Goal: Information Seeking & Learning: Learn about a topic

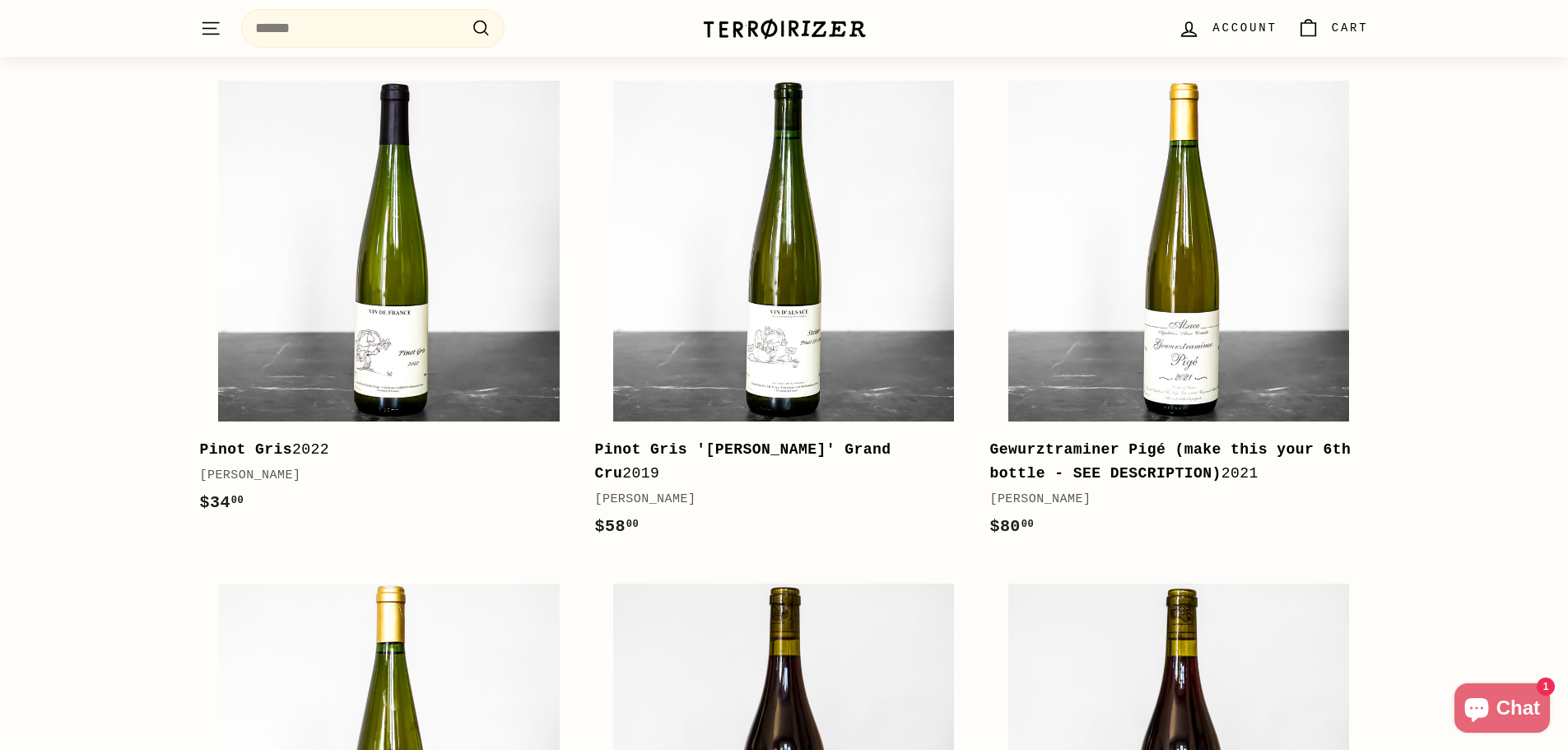
scroll to position [834, 0]
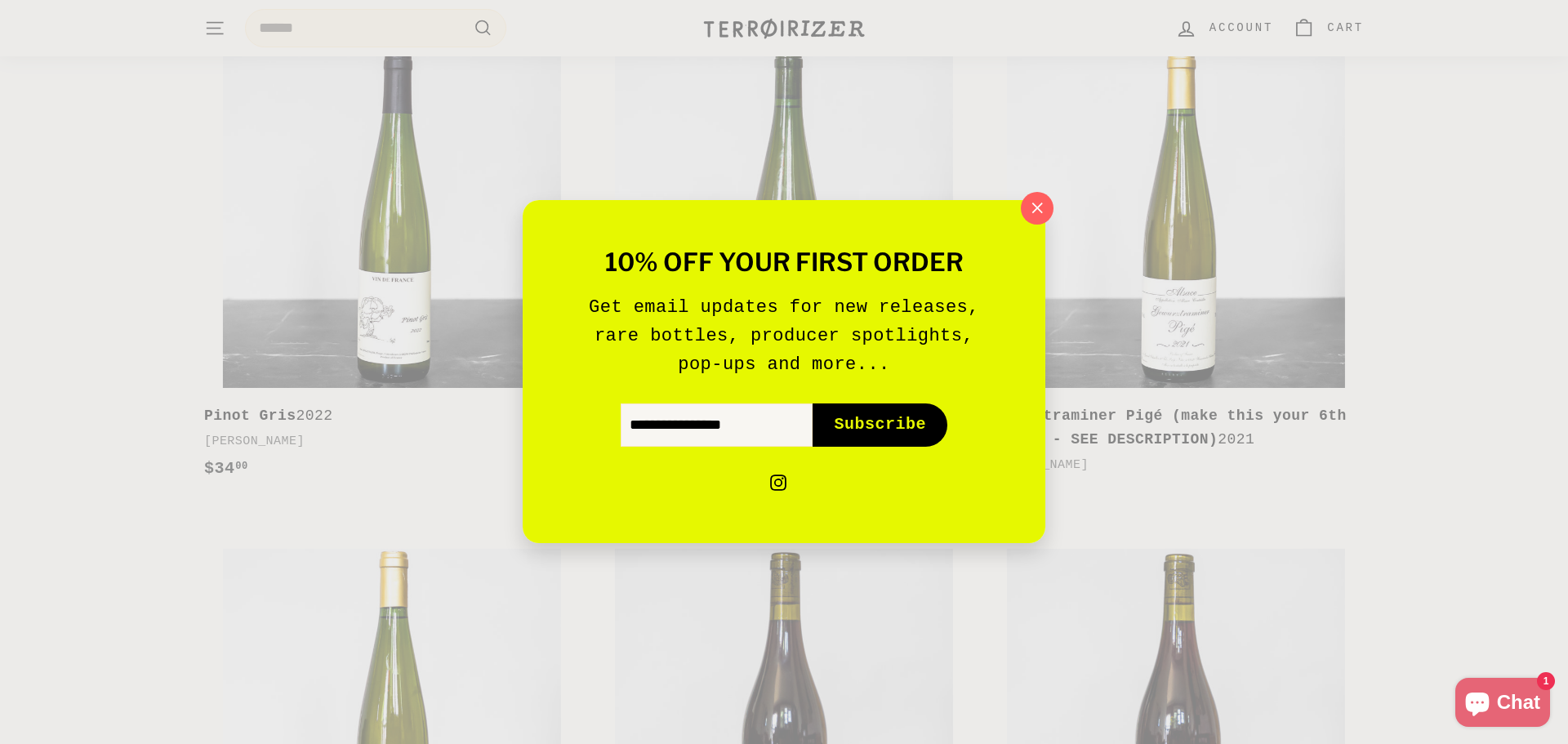
drag, startPoint x: 1567, startPoint y: 173, endPoint x: 1554, endPoint y: 102, distance: 72.2
click at [1031, 202] on icon "button" at bounding box center [1037, 209] width 25 height 25
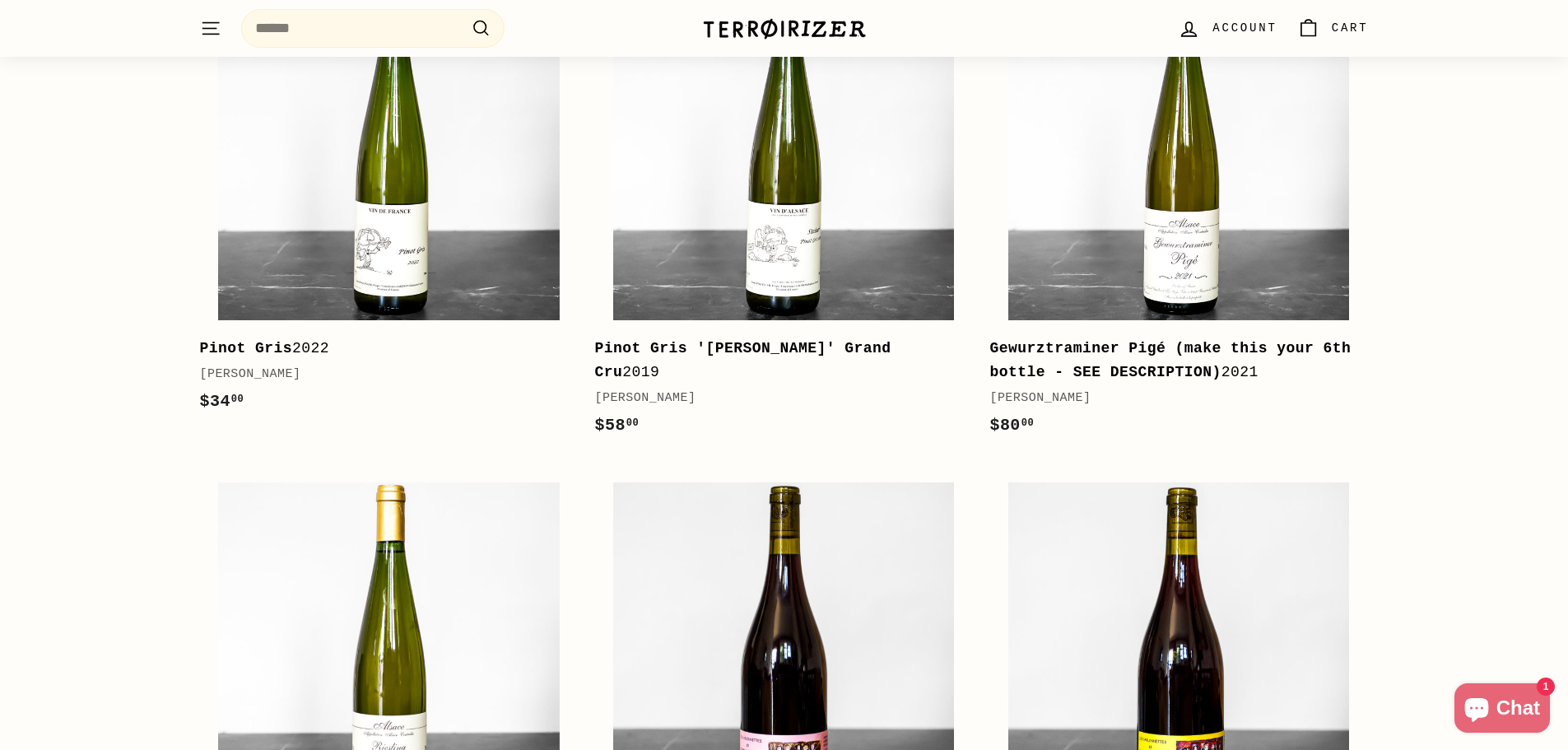
scroll to position [894, 0]
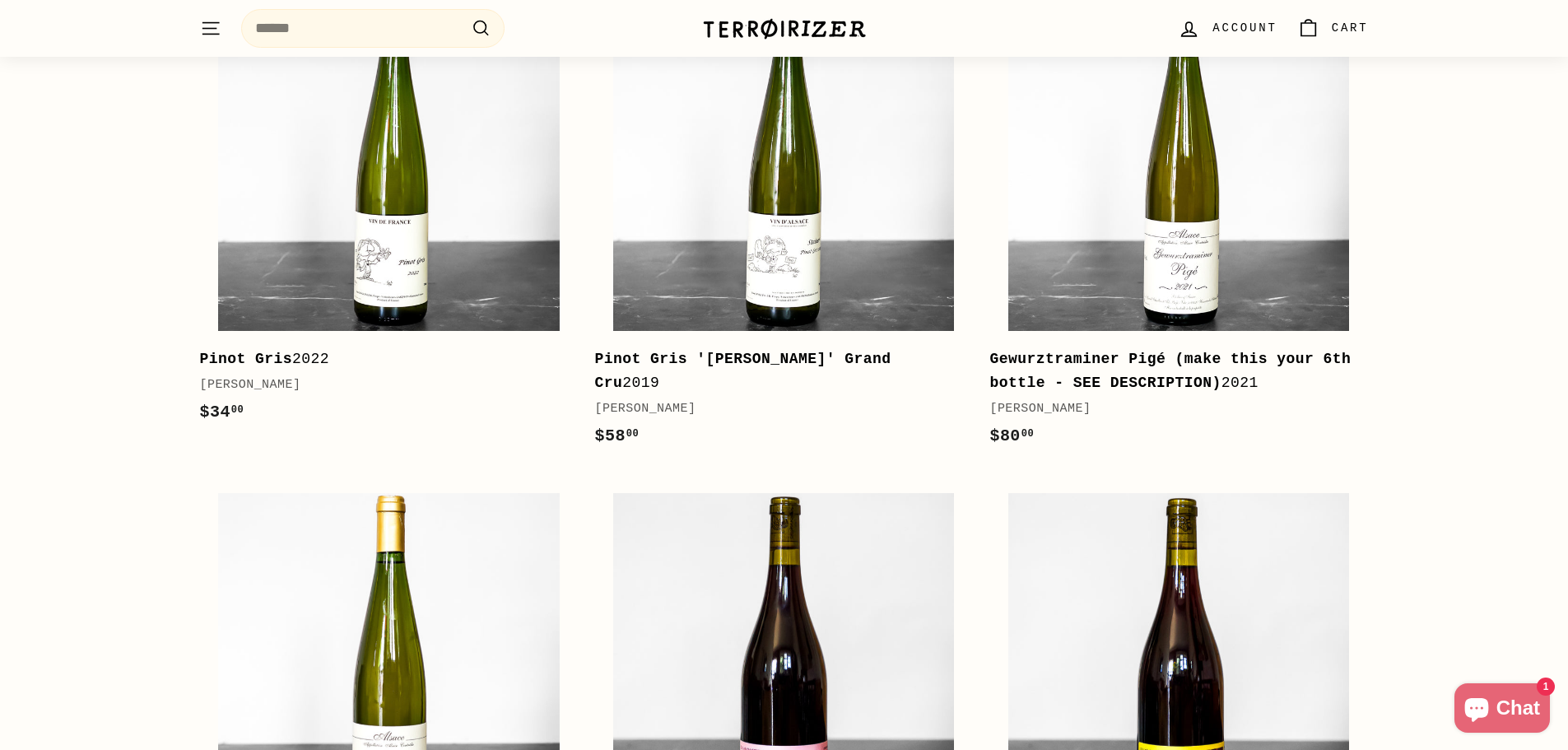
click at [1079, 355] on b "Gewurztraminer Pigé (make this your 6th bottle - SEE DESCRIPTION)" at bounding box center [1170, 371] width 361 height 40
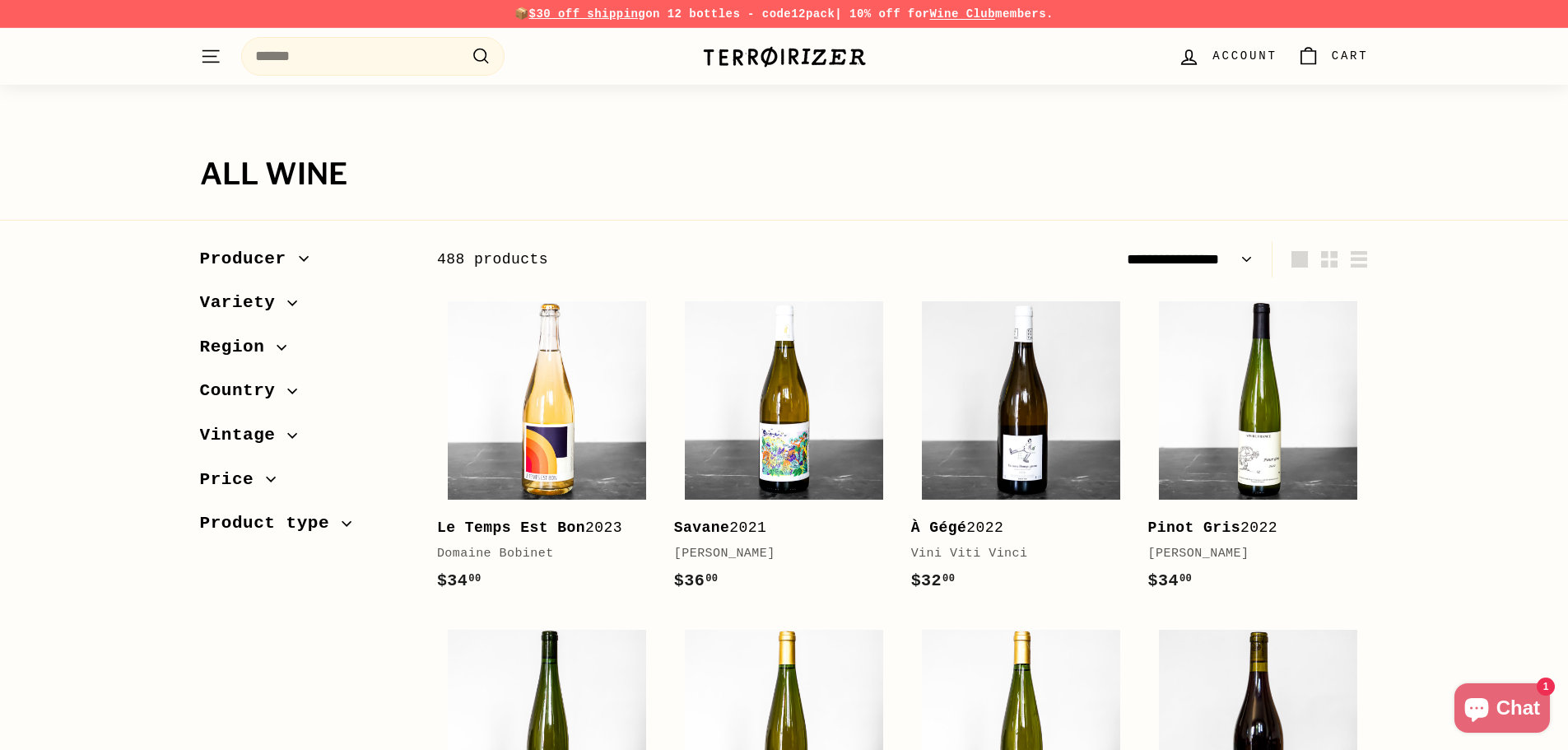
select select "**********"
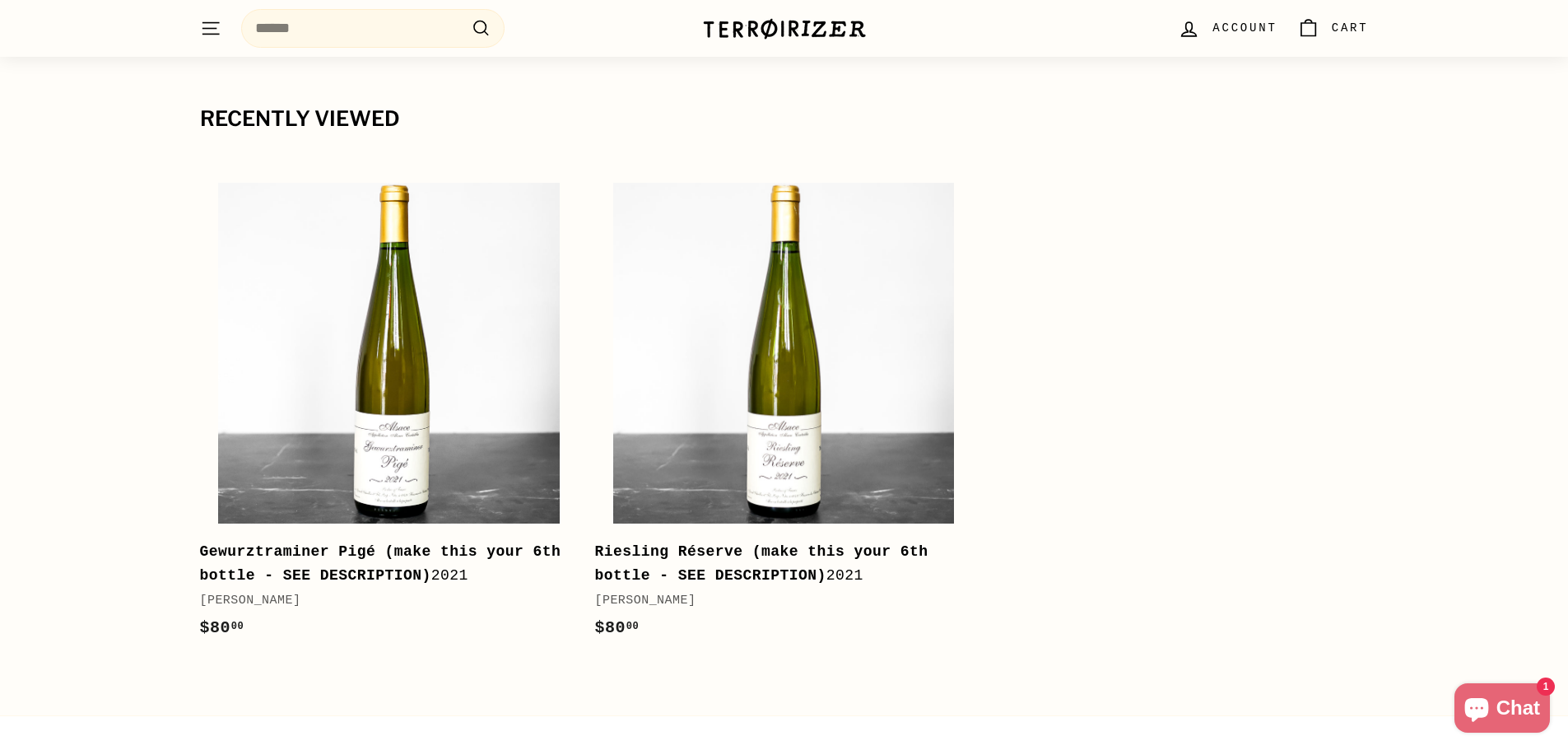
scroll to position [4242, 0]
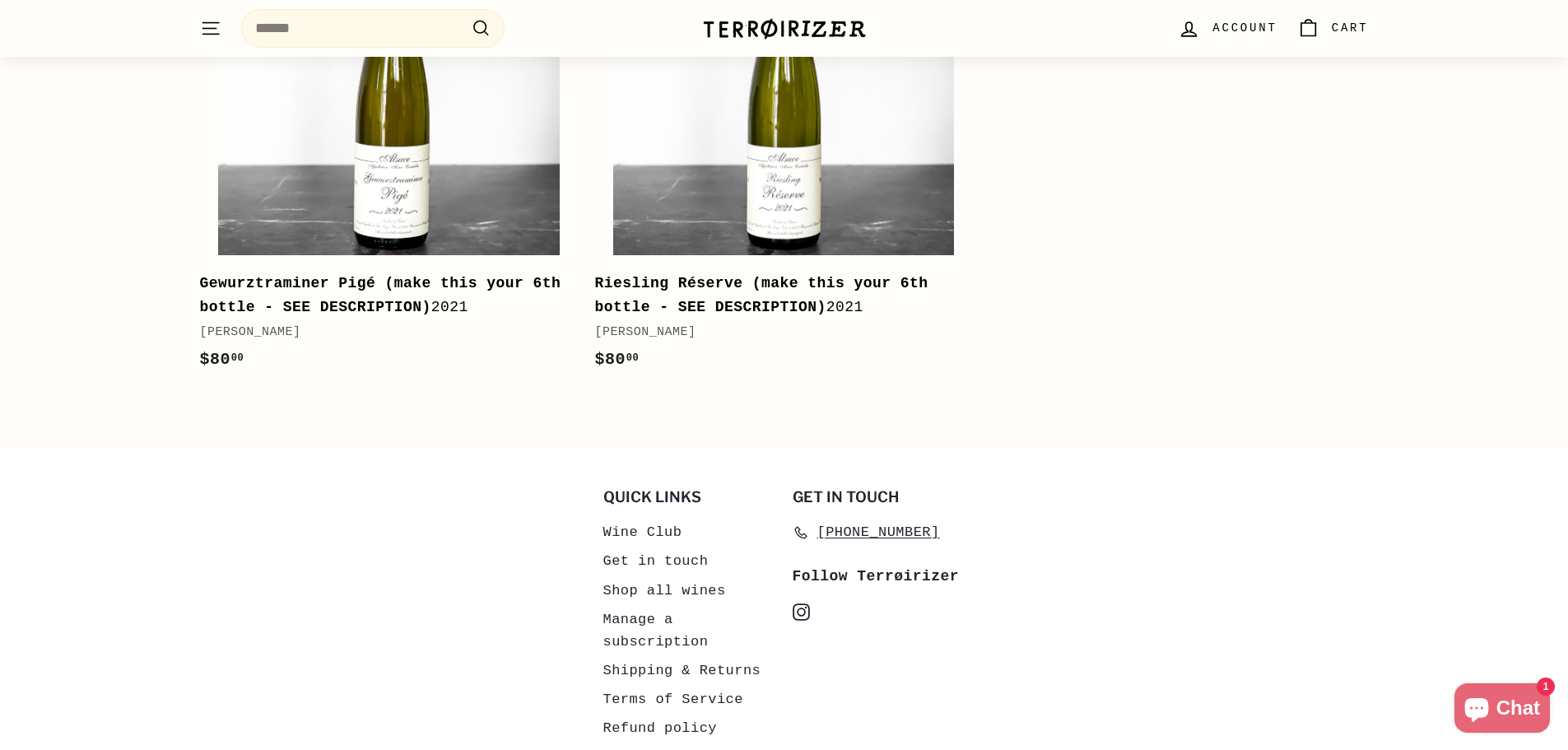
click at [692, 656] on link "Shipping & Returns" at bounding box center [681, 671] width 158 height 29
